Goal: Transaction & Acquisition: Book appointment/travel/reservation

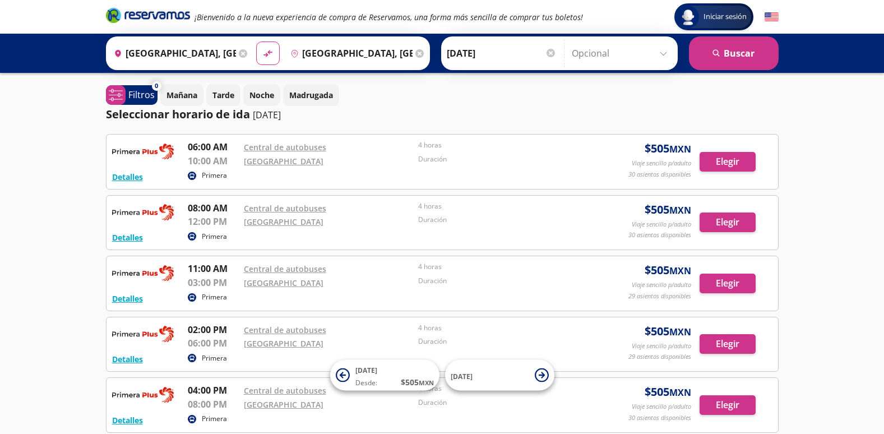
click at [243, 56] on div "Origen heroicons:map-pin-20-solid [GEOGRAPHIC_DATA], [GEOGRAPHIC_DATA]" at bounding box center [180, 53] width 142 height 29
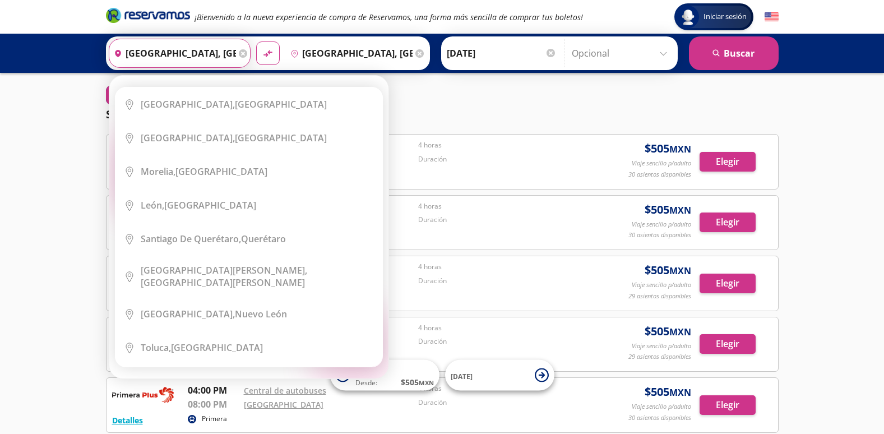
click at [243, 49] on div "Origen heroicons:map-pin-20-solid [GEOGRAPHIC_DATA], [GEOGRAPHIC_DATA]" at bounding box center [180, 53] width 142 height 29
click at [241, 52] on icon at bounding box center [243, 53] width 8 height 8
click at [187, 52] on input "Origen" at bounding box center [178, 53] width 138 height 28
click at [170, 58] on input "Origen" at bounding box center [178, 53] width 138 height 28
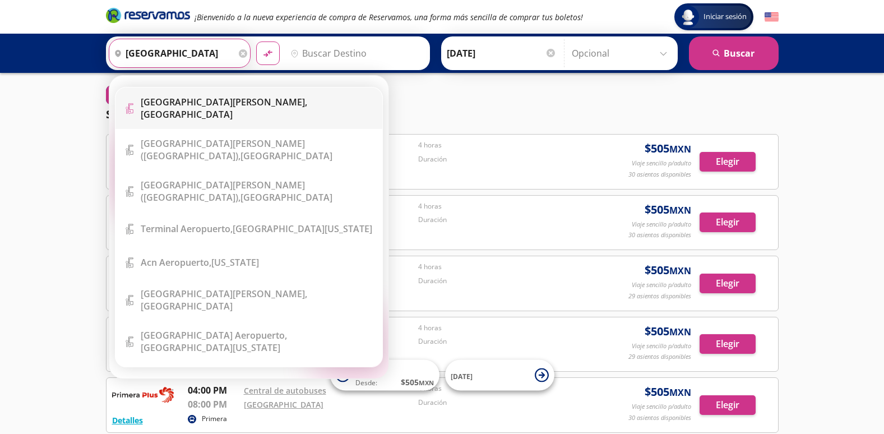
click at [254, 116] on li "Terminal Icon" at bounding box center [249, 108] width 267 height 42
type input "[GEOGRAPHIC_DATA][PERSON_NAME], [GEOGRAPHIC_DATA]"
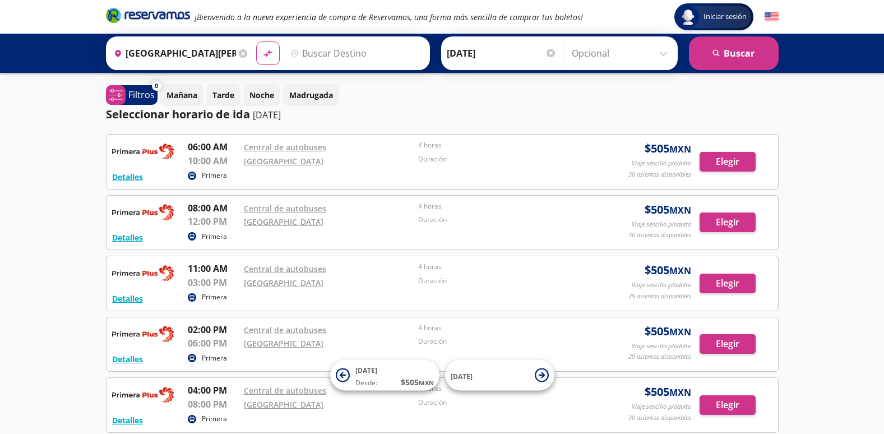
click at [348, 50] on input "Destino" at bounding box center [355, 53] width 138 height 28
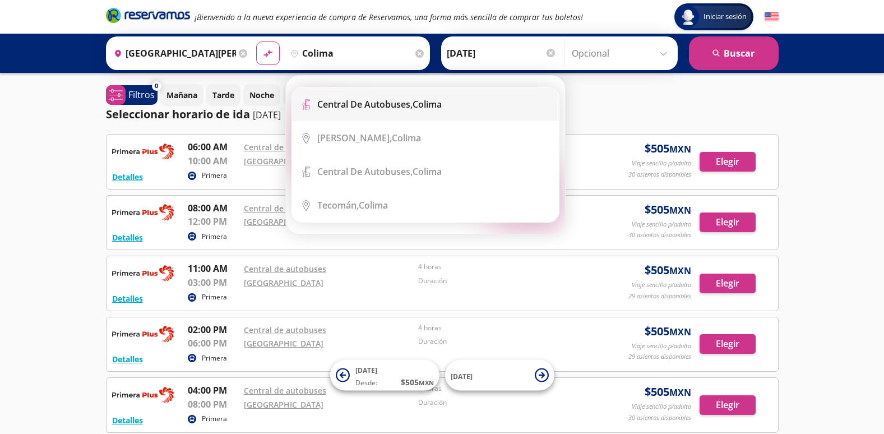
click at [379, 116] on li "Terminal Icon" at bounding box center [425, 104] width 267 height 34
type input "Central de Autobuses, [GEOGRAPHIC_DATA]"
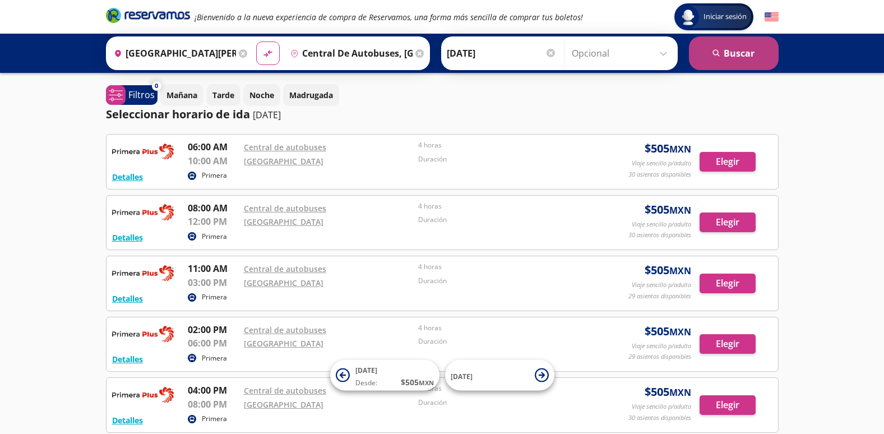
click at [734, 51] on button "search [GEOGRAPHIC_DATA]" at bounding box center [734, 53] width 90 height 34
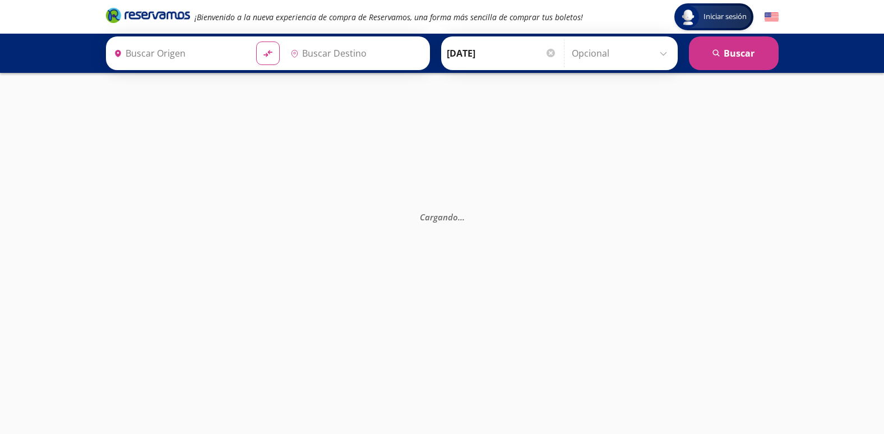
type input "Central de Autobuses, [GEOGRAPHIC_DATA]"
type input "[GEOGRAPHIC_DATA][PERSON_NAME], [GEOGRAPHIC_DATA]"
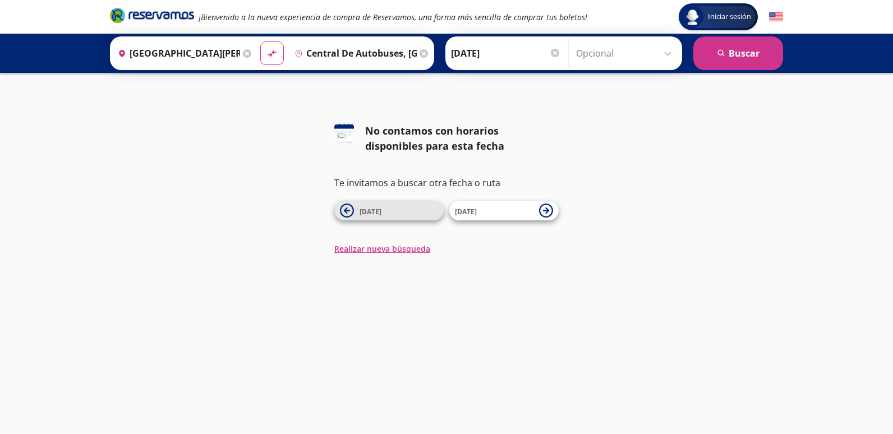
click at [394, 213] on span "[DATE]" at bounding box center [398, 210] width 79 height 13
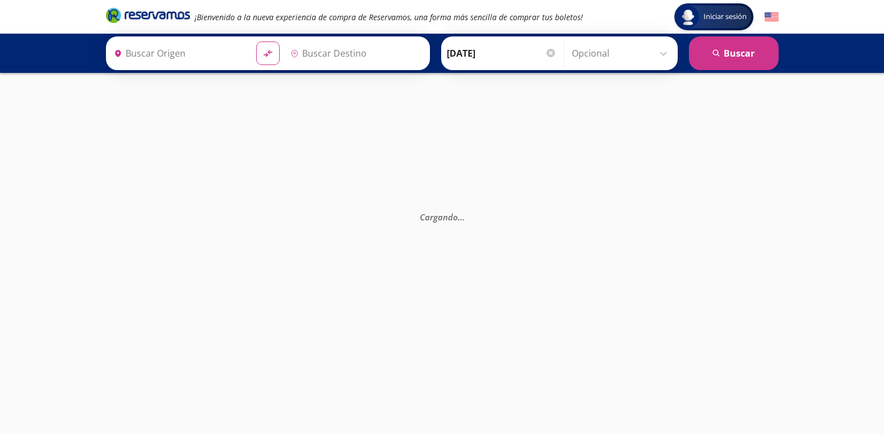
type input "[GEOGRAPHIC_DATA][PERSON_NAME], [GEOGRAPHIC_DATA]"
type input "Central de Autobuses, [GEOGRAPHIC_DATA]"
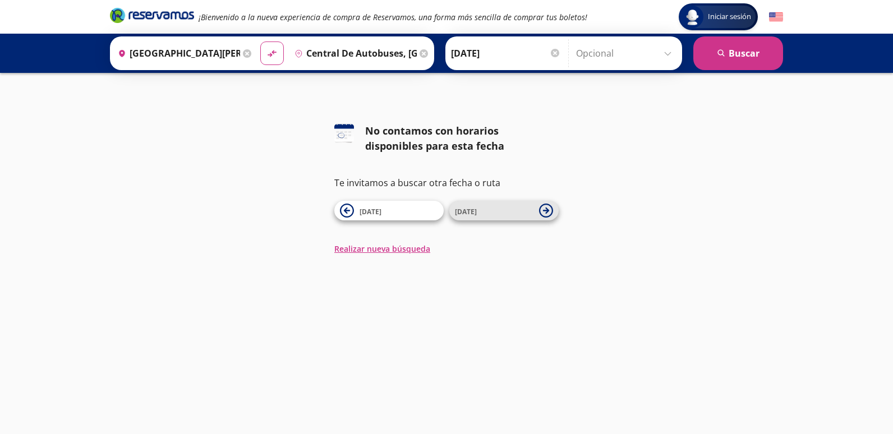
click at [548, 215] on icon at bounding box center [546, 211] width 14 height 14
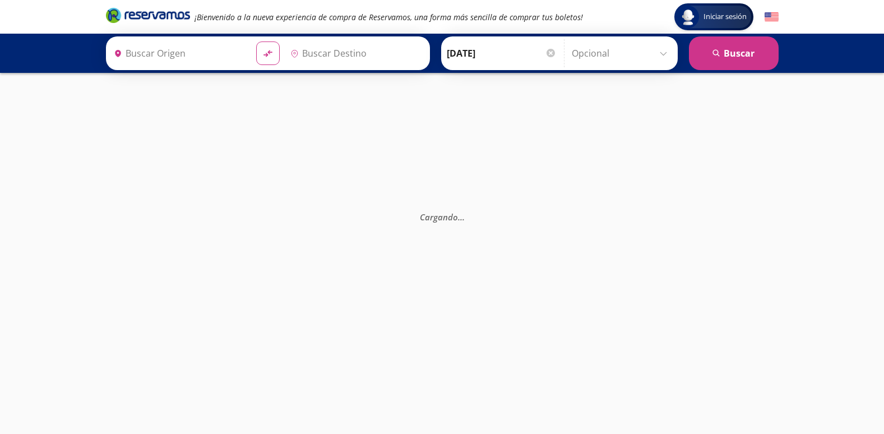
type input "Central de Autobuses, [GEOGRAPHIC_DATA]"
type input "[GEOGRAPHIC_DATA][PERSON_NAME], [GEOGRAPHIC_DATA]"
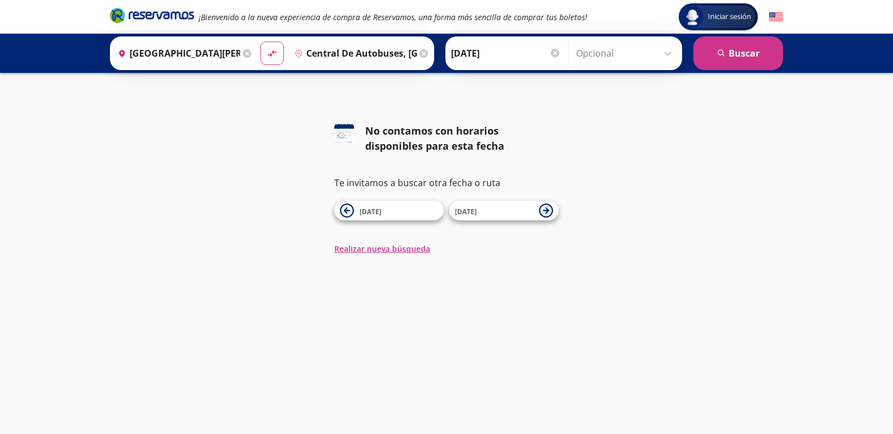
click at [239, 57] on div "Origen heroicons:map-pin-20-solid [GEOGRAPHIC_DATA][PERSON_NAME], [GEOGRAPHIC_D…" at bounding box center [184, 53] width 142 height 29
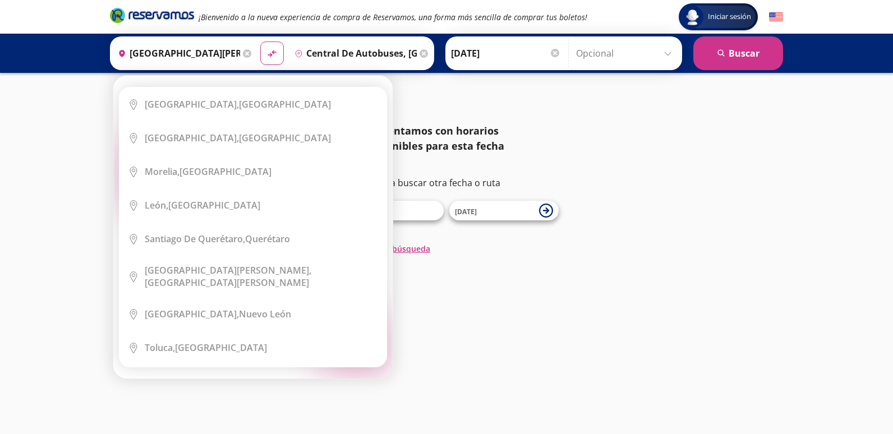
click at [247, 54] on icon at bounding box center [247, 53] width 8 height 8
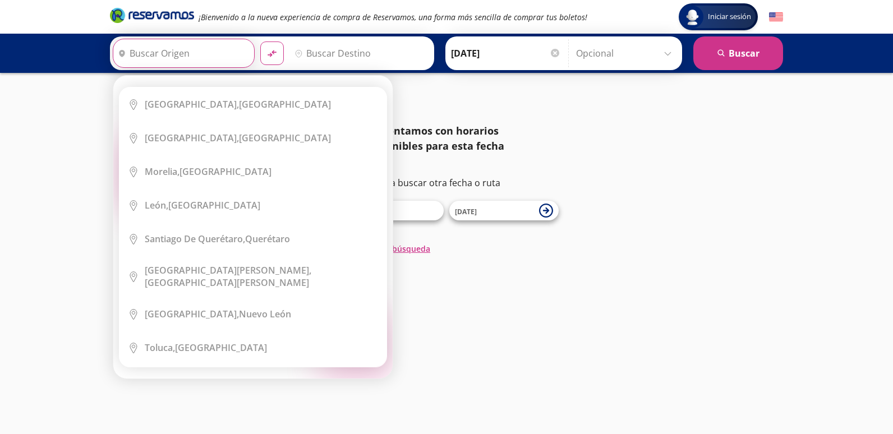
click at [215, 52] on input "Origen" at bounding box center [182, 53] width 138 height 28
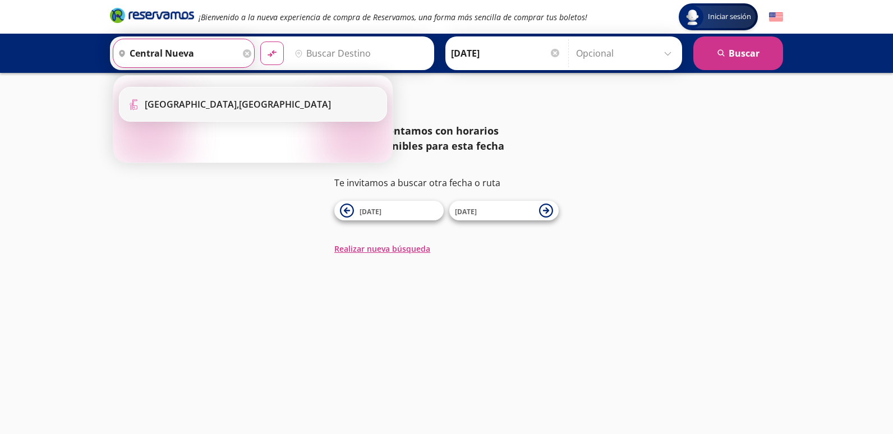
click at [200, 102] on b "[GEOGRAPHIC_DATA]," at bounding box center [192, 104] width 94 height 12
type input "[GEOGRAPHIC_DATA], [GEOGRAPHIC_DATA]"
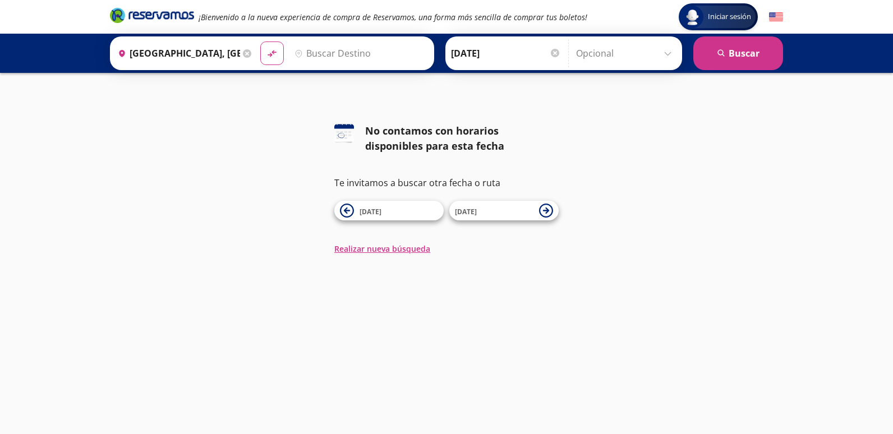
click at [376, 57] on input "Destino" at bounding box center [359, 53] width 138 height 28
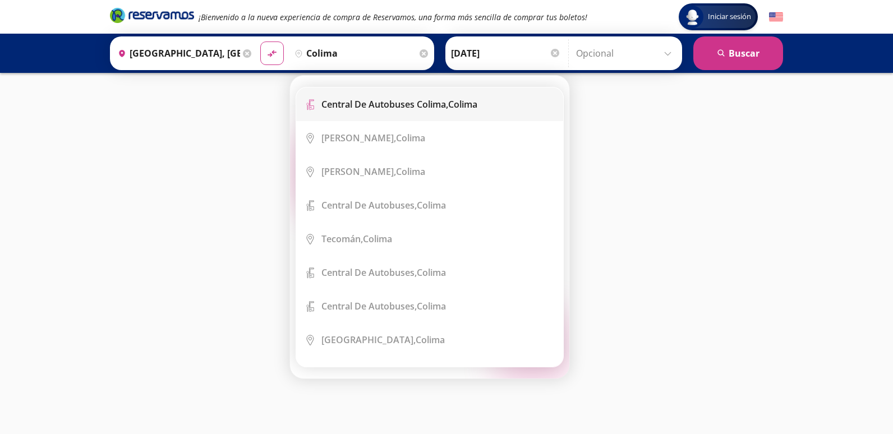
click at [375, 113] on li "Terminal Icon" at bounding box center [429, 104] width 267 height 34
type input "Central de Autobuses Colima, [GEOGRAPHIC_DATA]"
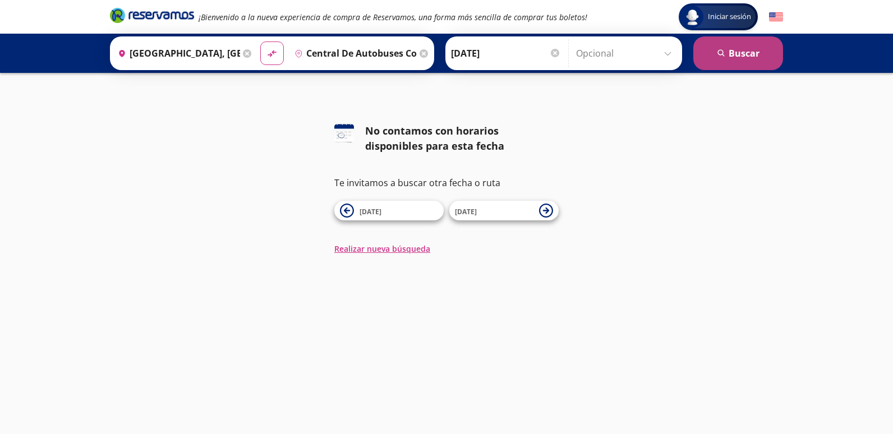
click at [709, 53] on button "search [GEOGRAPHIC_DATA]" at bounding box center [738, 53] width 90 height 34
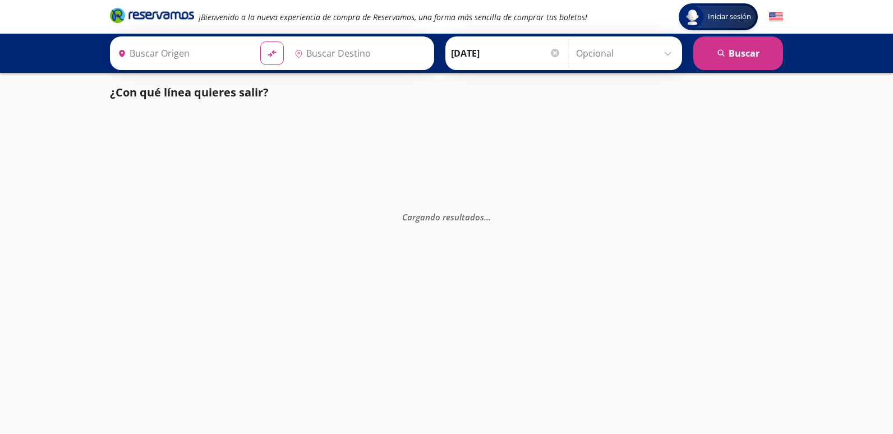
type input "[GEOGRAPHIC_DATA], [GEOGRAPHIC_DATA]"
type input "Central de Autobuses Colima, [GEOGRAPHIC_DATA]"
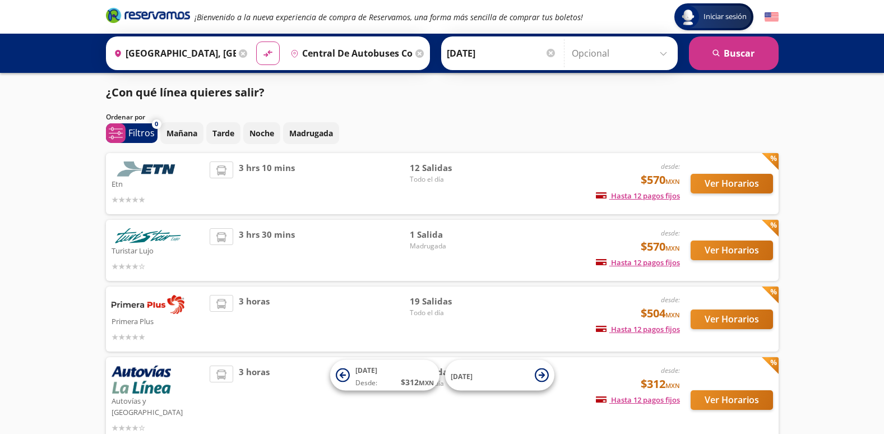
click at [51, 266] on div "Iniciar sesión Iniciar sesión ¡Bienvenido a la nueva experiencia de compra de R…" at bounding box center [442, 292] width 884 height 584
click at [239, 51] on icon at bounding box center [243, 53] width 8 height 8
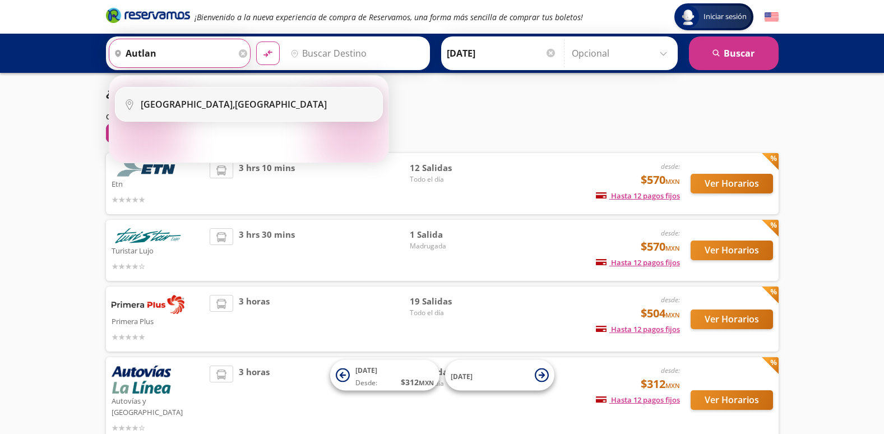
click at [229, 107] on div "[GEOGRAPHIC_DATA], [GEOGRAPHIC_DATA]" at bounding box center [257, 104] width 233 height 12
type input "[GEOGRAPHIC_DATA], [GEOGRAPHIC_DATA]"
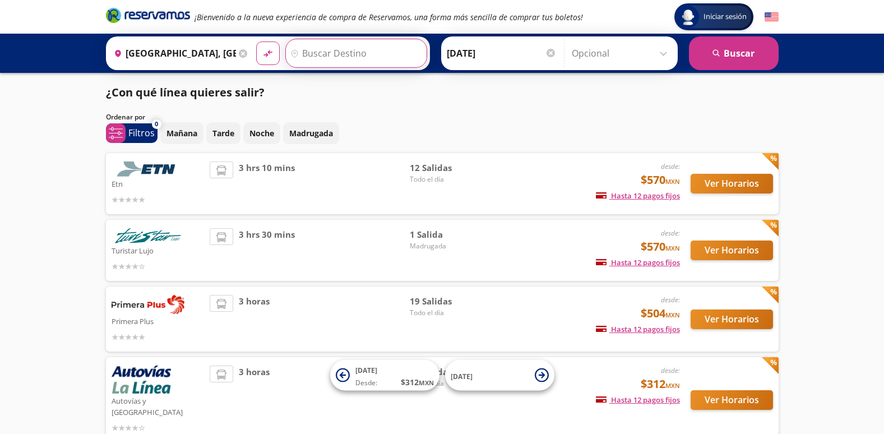
click at [349, 43] on input "Destino" at bounding box center [355, 53] width 138 height 28
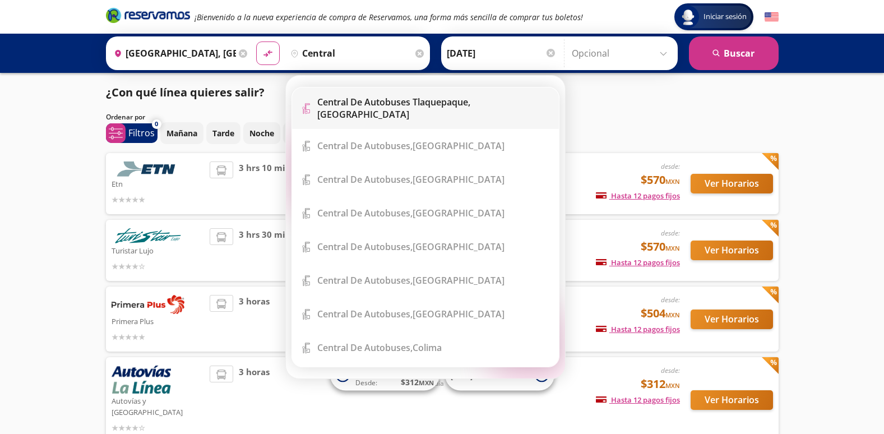
click at [376, 108] on b "Central de Autobuses Tlaquepaque," at bounding box center [393, 102] width 153 height 12
type input "Central de Autobuses [GEOGRAPHIC_DATA], [GEOGRAPHIC_DATA]"
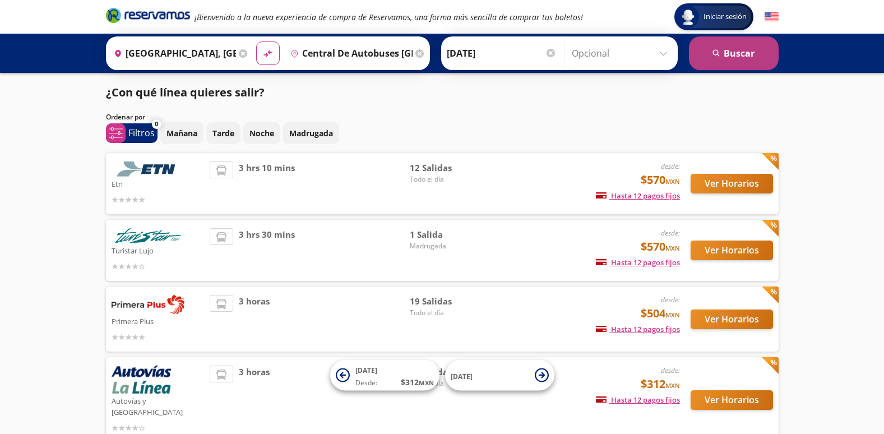
click at [726, 53] on button "search [GEOGRAPHIC_DATA]" at bounding box center [734, 53] width 90 height 34
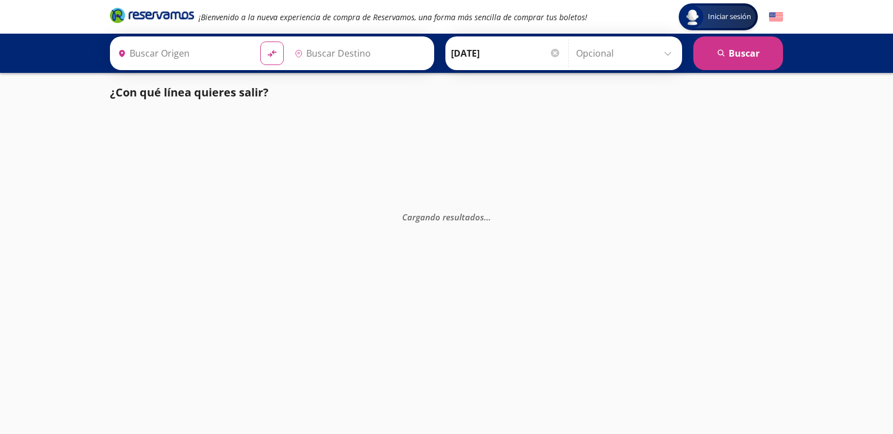
type input "[GEOGRAPHIC_DATA], [GEOGRAPHIC_DATA]"
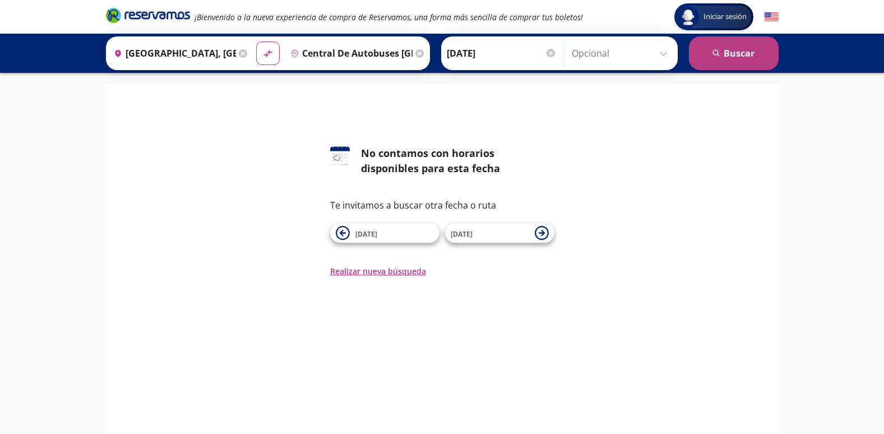
click at [718, 53] on icon "submit" at bounding box center [716, 52] width 7 height 7
click at [707, 58] on button "search [GEOGRAPHIC_DATA]" at bounding box center [734, 53] width 90 height 34
click at [411, 54] on div "Destino pin-outline Central de Autobuses [GEOGRAPHIC_DATA], [GEOGRAPHIC_DATA]" at bounding box center [356, 53] width 142 height 29
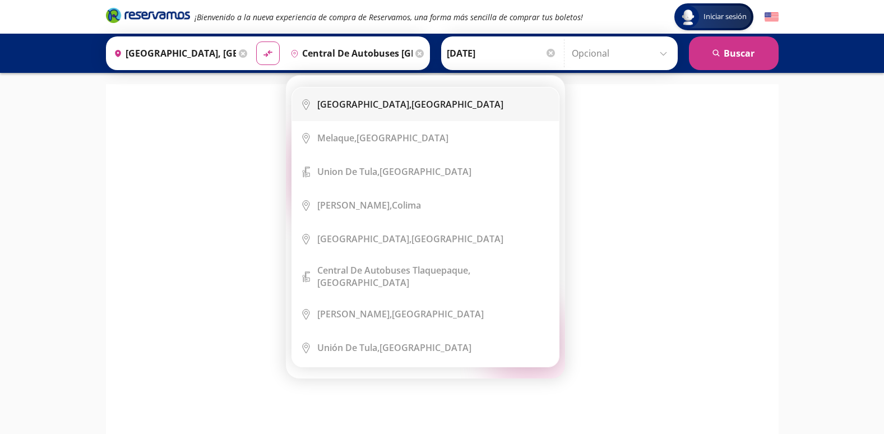
click at [399, 107] on div "[GEOGRAPHIC_DATA], [GEOGRAPHIC_DATA]" at bounding box center [410, 104] width 186 height 12
type input "[GEOGRAPHIC_DATA], [GEOGRAPHIC_DATA]"
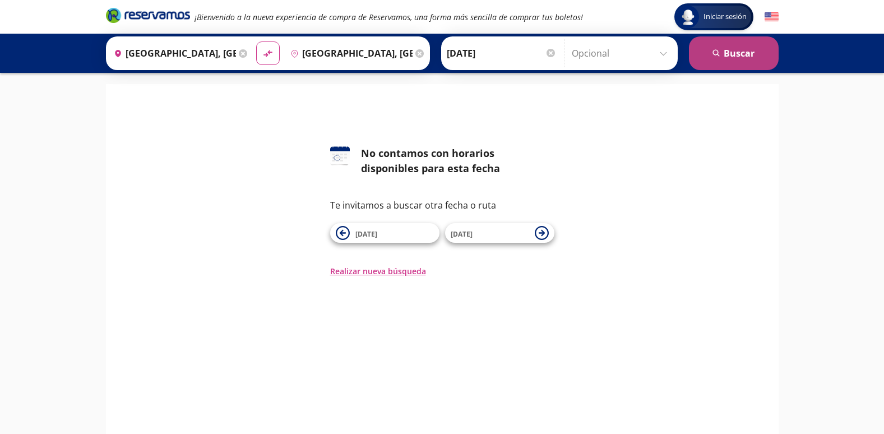
click at [772, 53] on button "search [GEOGRAPHIC_DATA]" at bounding box center [734, 53] width 90 height 34
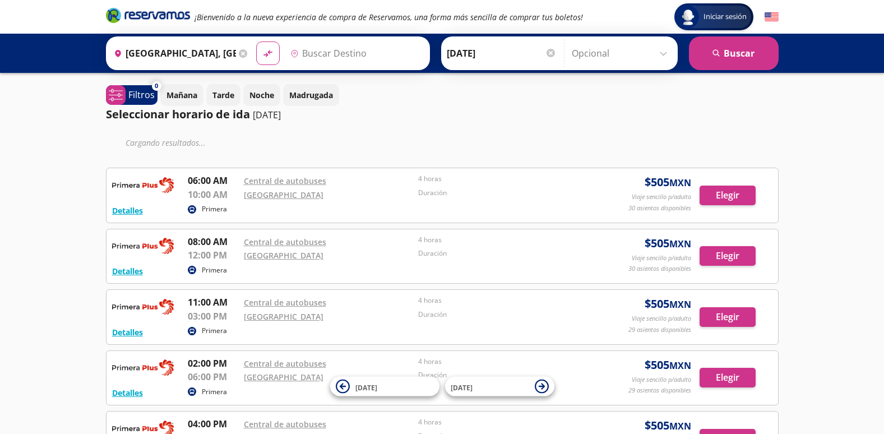
type input "[GEOGRAPHIC_DATA], [GEOGRAPHIC_DATA]"
